Goal: Task Accomplishment & Management: Manage account settings

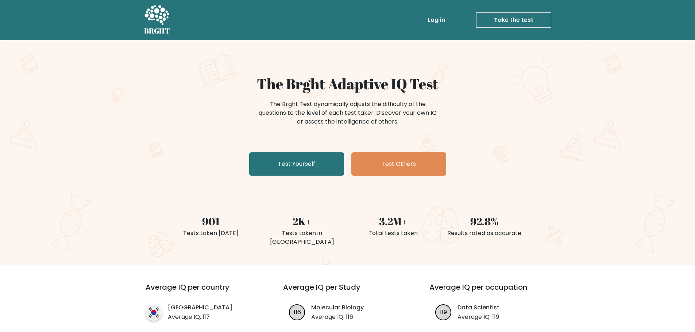
click at [436, 20] on link "Log in" at bounding box center [435, 20] width 23 height 15
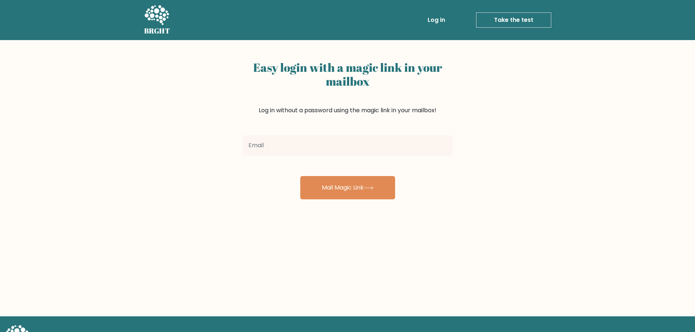
click at [436, 20] on link "Log in" at bounding box center [435, 20] width 23 height 15
click at [298, 145] on input "email" at bounding box center [347, 145] width 210 height 20
type input "ali19822015@gmail.com"
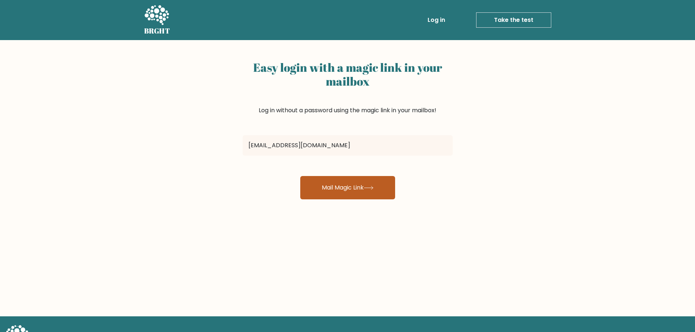
click at [338, 189] on button "Mail Magic Link" at bounding box center [347, 187] width 95 height 23
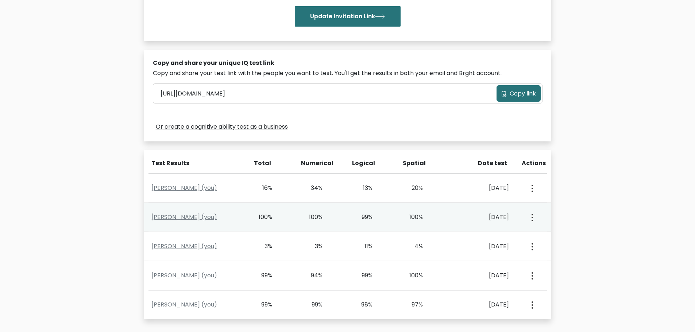
scroll to position [219, 0]
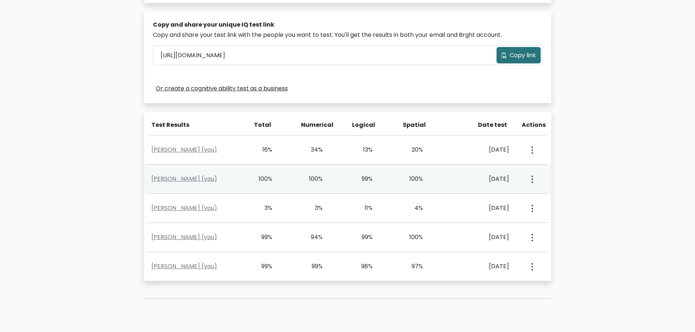
click at [281, 183] on div "100%" at bounding box center [272, 179] width 50 height 9
click at [196, 178] on link "Younes Salameen (you)" at bounding box center [184, 179] width 66 height 8
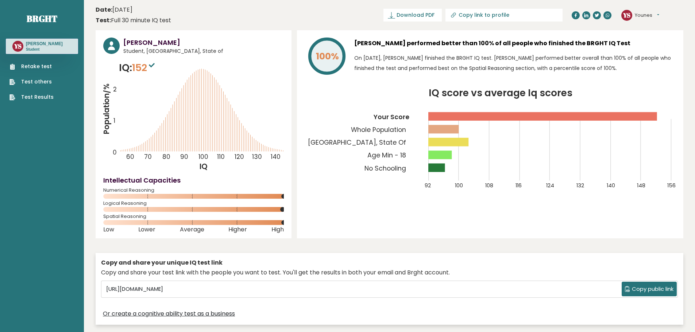
click at [40, 98] on link "Test Results" at bounding box center [31, 97] width 44 height 8
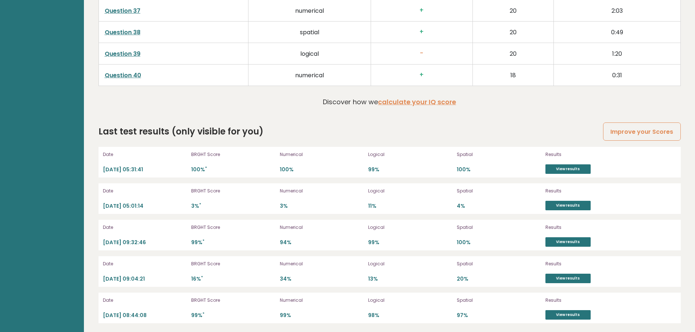
scroll to position [2009, 0]
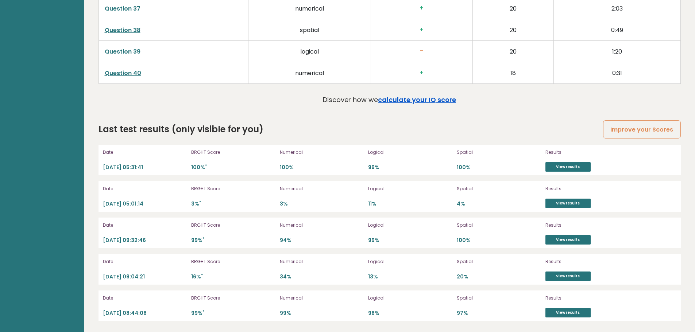
click at [416, 100] on link "calculate your IQ score" at bounding box center [417, 99] width 78 height 9
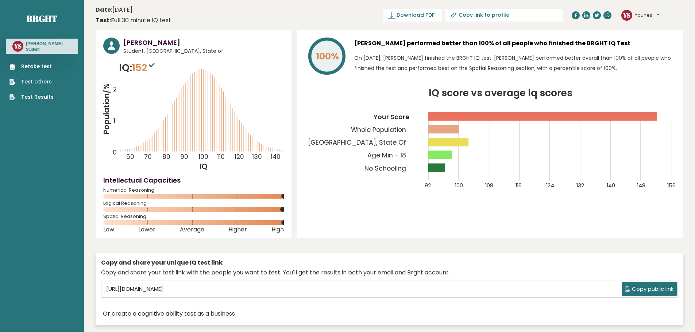
click at [43, 67] on link "Retake test" at bounding box center [31, 67] width 44 height 8
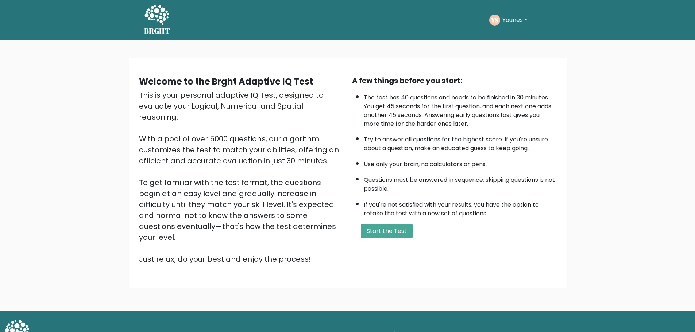
click at [514, 18] on button "Younes" at bounding box center [514, 19] width 29 height 9
click at [514, 36] on link "Dashboard" at bounding box center [518, 39] width 58 height 12
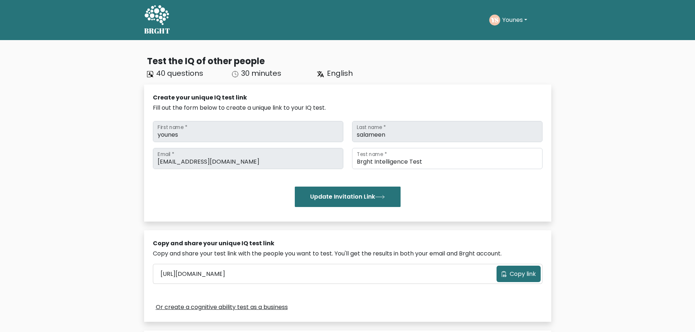
click at [518, 19] on button "Younes" at bounding box center [514, 19] width 29 height 9
click at [516, 47] on link "Profile" at bounding box center [518, 47] width 58 height 12
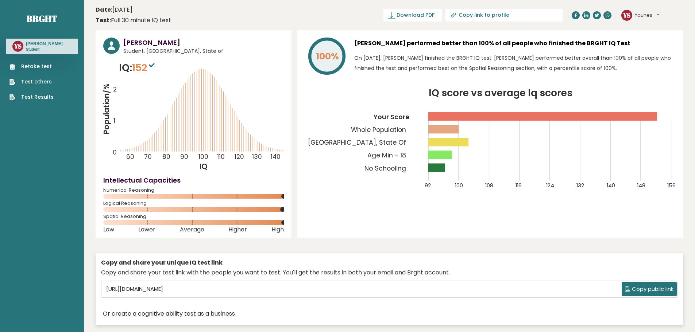
click at [42, 82] on link "Test others" at bounding box center [31, 82] width 44 height 8
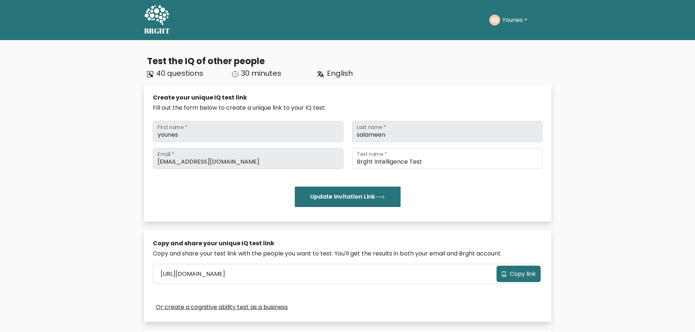
click at [506, 18] on button "Younes" at bounding box center [514, 19] width 29 height 9
click at [507, 59] on link "Settings" at bounding box center [518, 59] width 58 height 12
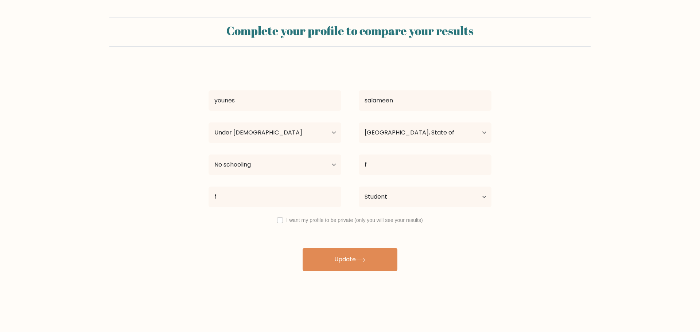
select select "min_18"
select select "PS"
select select "no_schooling"
select select "student"
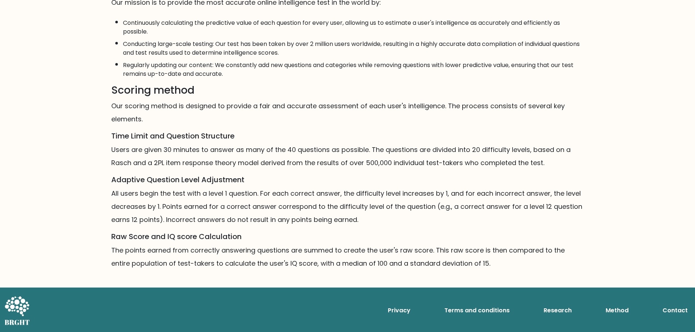
scroll to position [369, 0]
click at [483, 309] on link "Terms and conditions" at bounding box center [476, 310] width 71 height 15
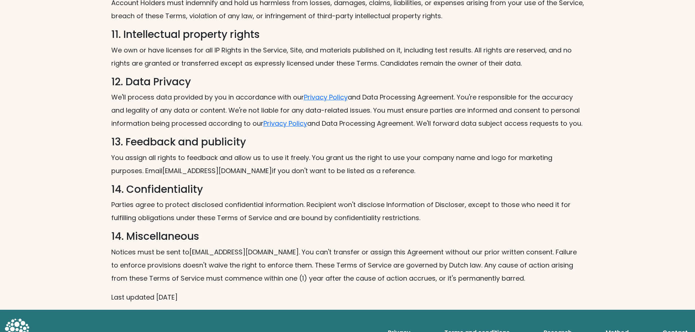
scroll to position [977, 0]
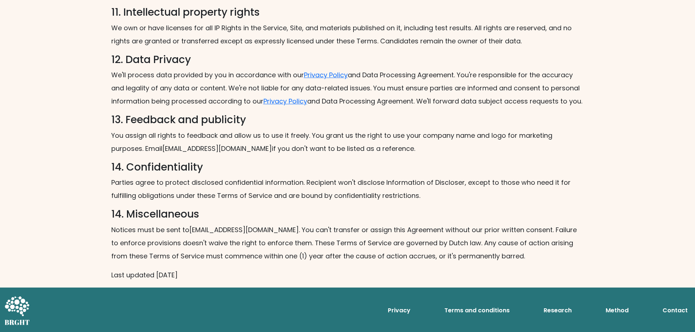
click at [555, 309] on link "Research" at bounding box center [557, 310] width 34 height 15
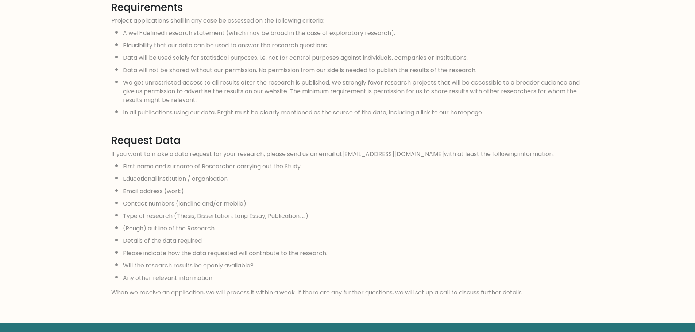
scroll to position [627, 0]
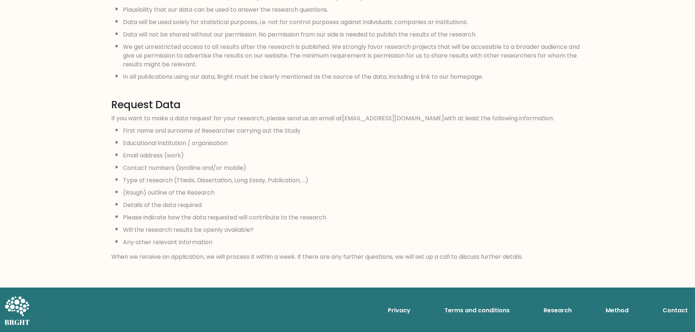
click at [672, 308] on link "Contact" at bounding box center [674, 310] width 31 height 15
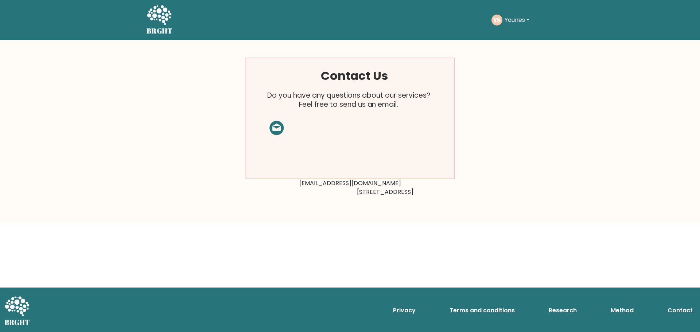
click at [621, 310] on link "Method" at bounding box center [622, 310] width 29 height 15
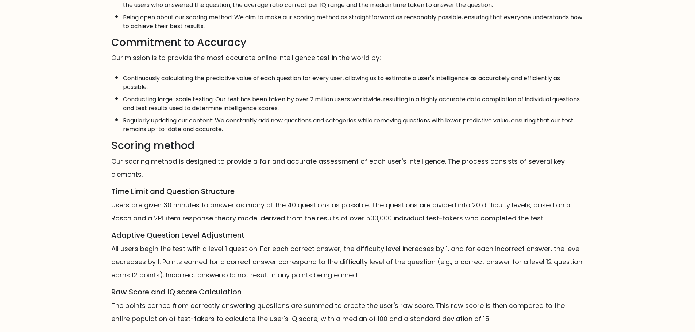
scroll to position [369, 0]
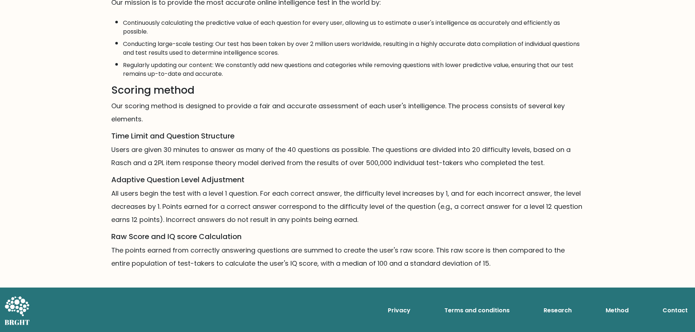
click at [398, 311] on link "Privacy" at bounding box center [399, 310] width 28 height 15
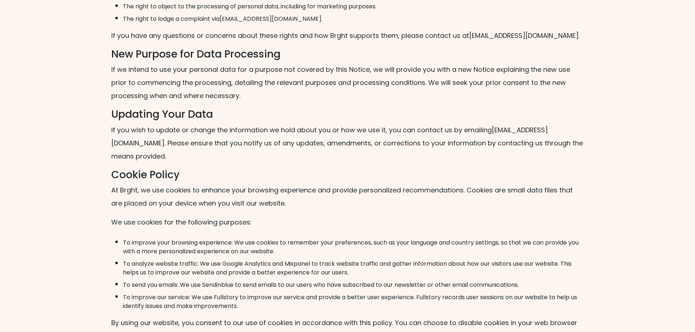
scroll to position [1422, 0]
